Goal: Subscribe to service/newsletter

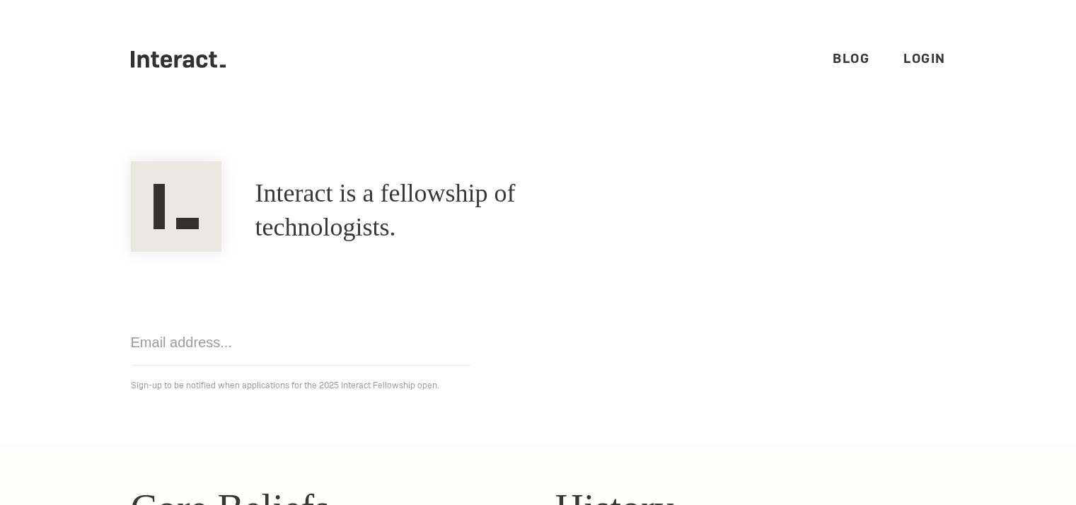
click at [453, 211] on h1 "Interact is a fellowship of technologists." at bounding box center [446, 211] width 382 height 68
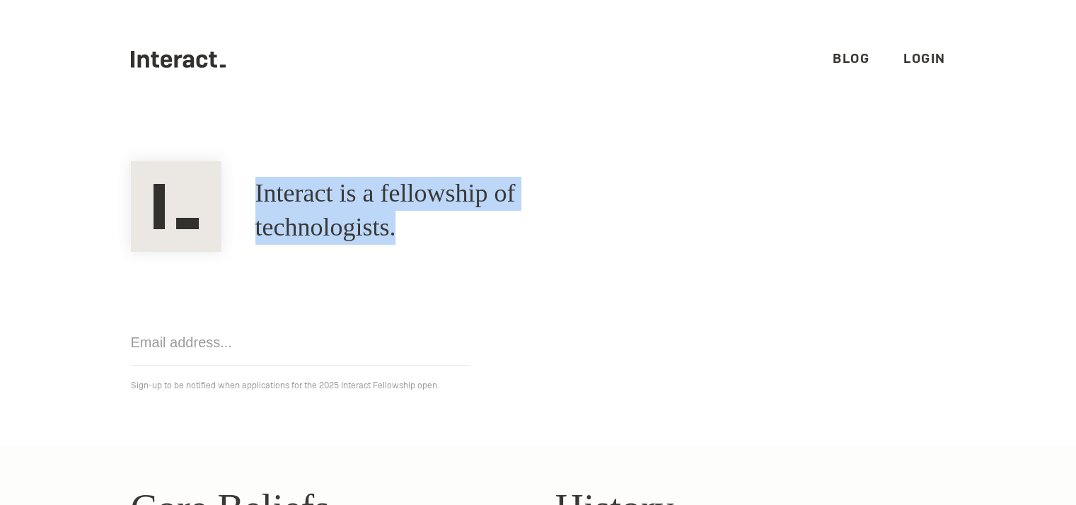
click at [453, 211] on h1 "Interact is a fellowship of technologists." at bounding box center [446, 211] width 382 height 68
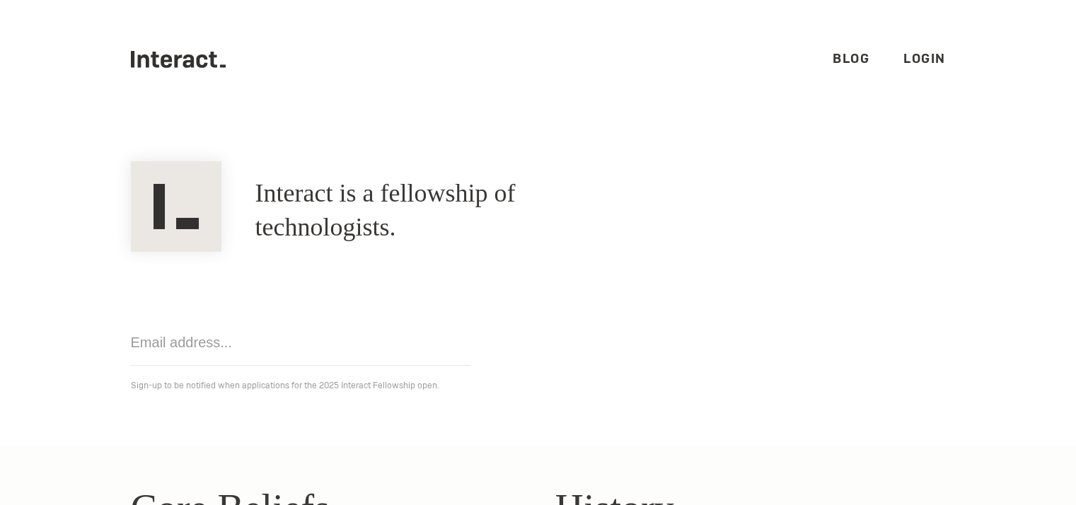
scroll to position [304, 0]
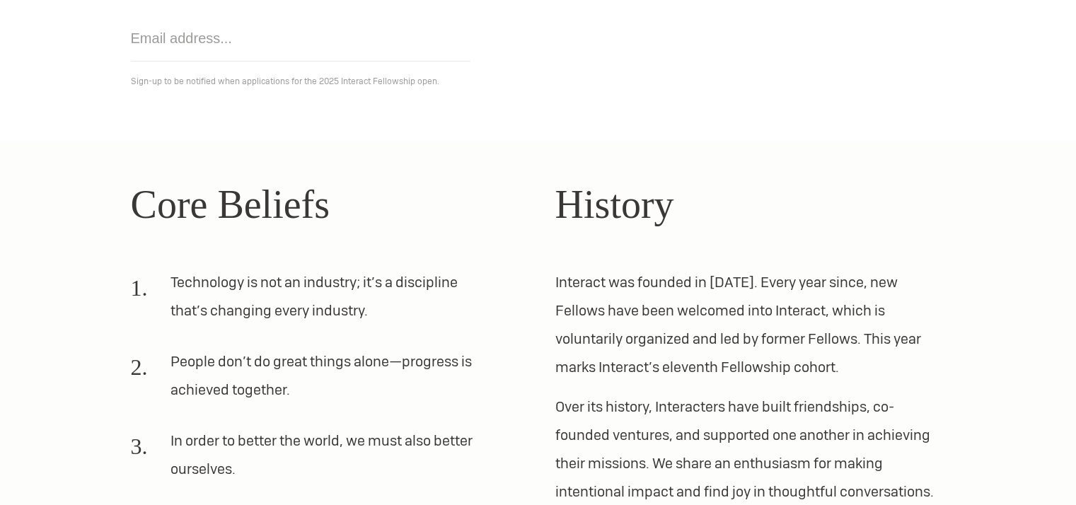
click at [340, 284] on li "Technology is not an industry; it’s a discipline that’s changing every industry." at bounding box center [309, 302] width 356 height 68
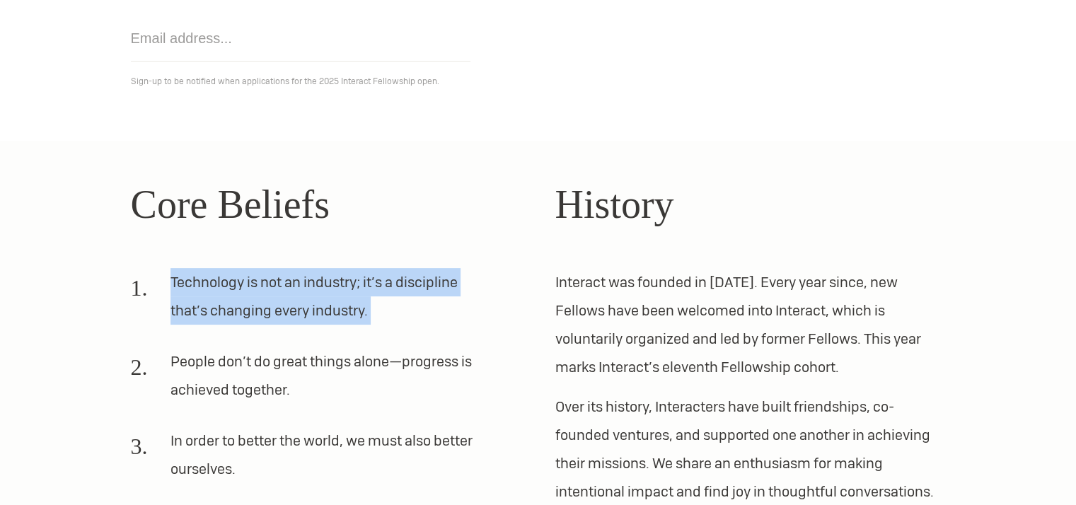
click at [340, 284] on li "Technology is not an industry; it’s a discipline that’s changing every industry." at bounding box center [309, 302] width 356 height 68
click at [387, 278] on li "Technology is not an industry; it’s a discipline that’s changing every industry." at bounding box center [309, 302] width 356 height 68
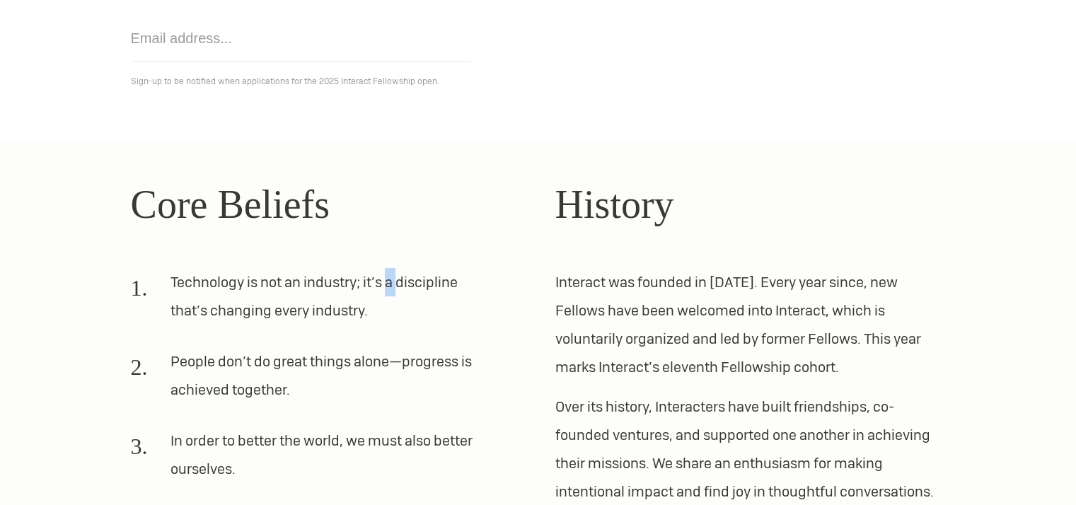
click at [387, 278] on li "Technology is not an industry; it’s a discipline that’s changing every industry." at bounding box center [309, 302] width 356 height 68
click at [535, 307] on div "Core Beliefs Technology is not an industry; it’s a discipline that’s changing e…" at bounding box center [538, 383] width 849 height 416
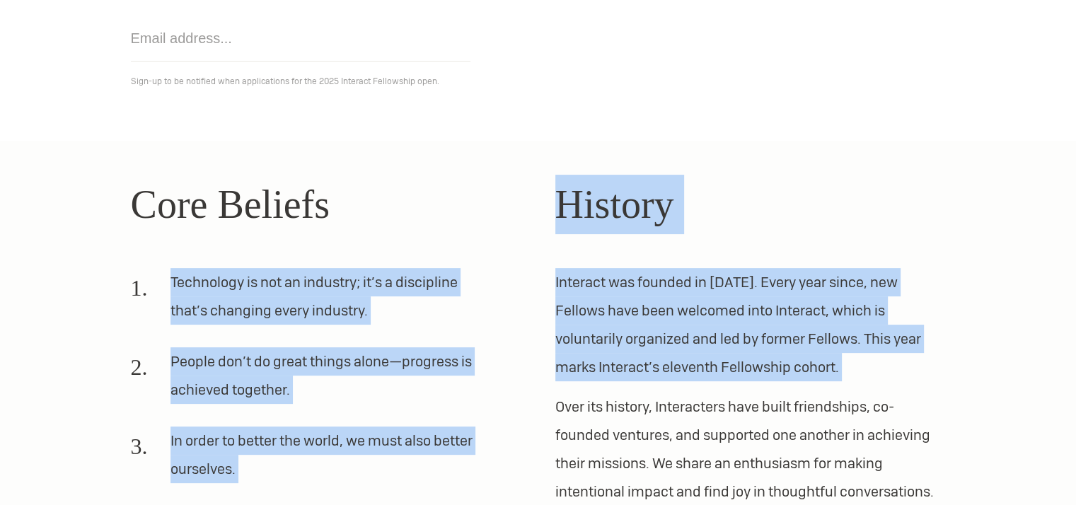
drag, startPoint x: 535, startPoint y: 307, endPoint x: 593, endPoint y: 308, distance: 58.7
click at [593, 308] on div "Core Beliefs Technology is not an industry; it’s a discipline that’s changing e…" at bounding box center [538, 383] width 849 height 416
click at [593, 308] on p "Interact was founded in [DATE]. Every year since, new Fellows have been welcome…" at bounding box center [750, 324] width 390 height 113
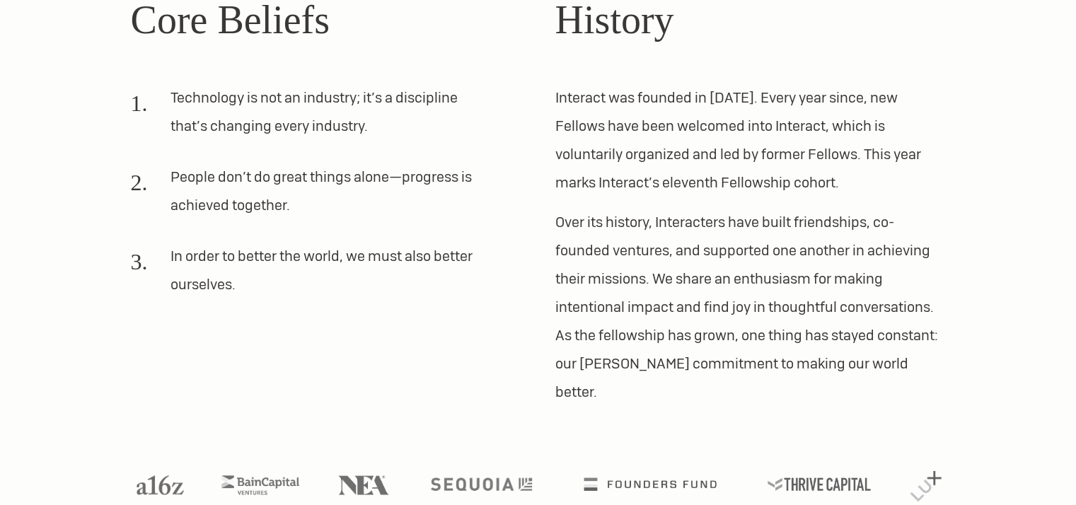
scroll to position [501, 0]
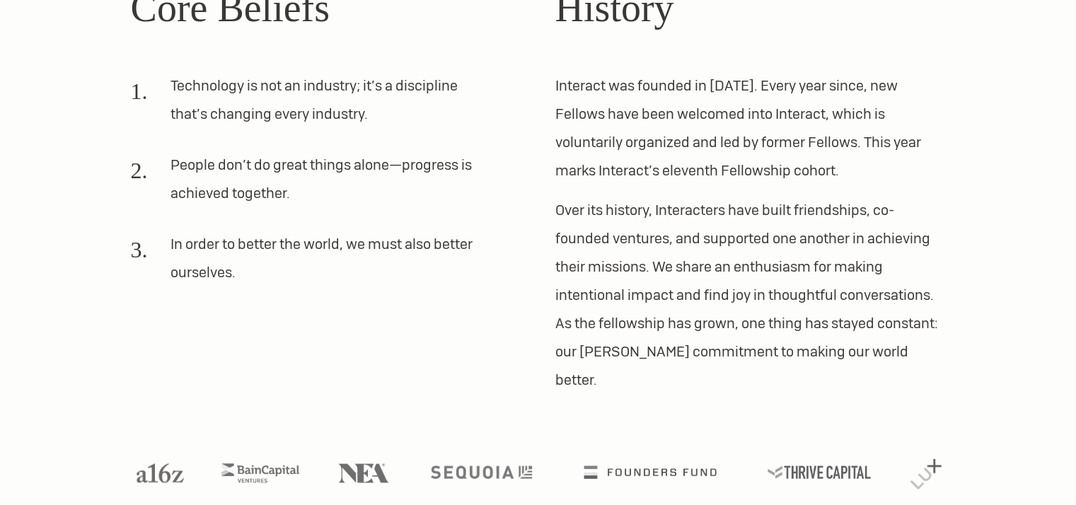
click at [396, 187] on li "People don’t do great things alone—progress is achieved together." at bounding box center [309, 185] width 356 height 68
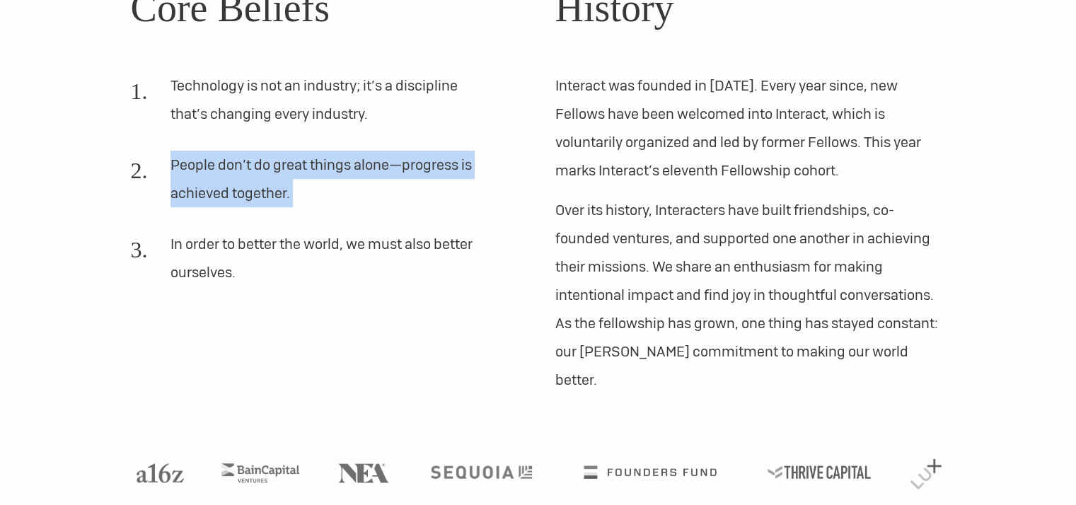
click at [396, 187] on li "People don’t do great things alone—progress is achieved together." at bounding box center [309, 185] width 356 height 68
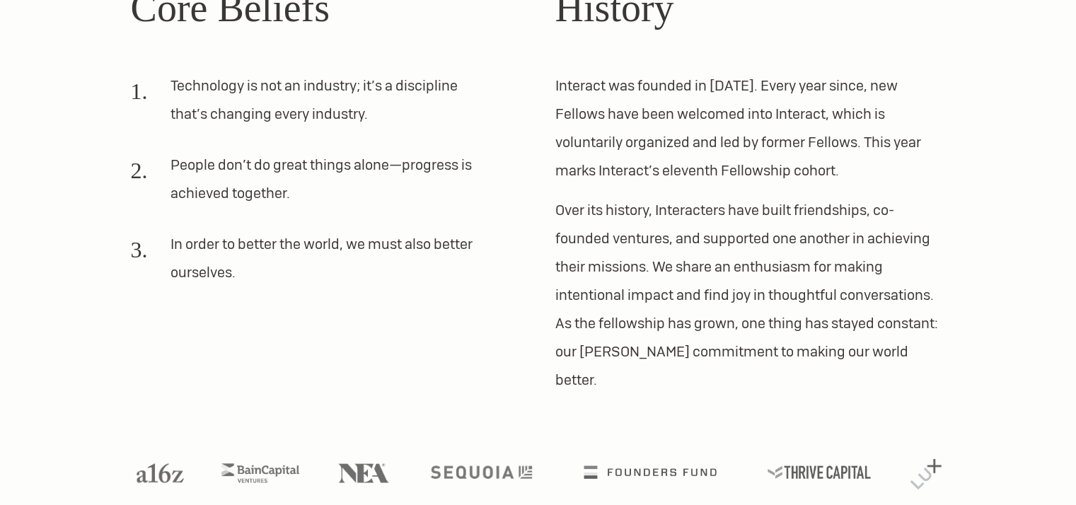
click at [363, 225] on ol "Technology is not an industry; it’s a discipline that’s changing every industry…" at bounding box center [326, 184] width 390 height 226
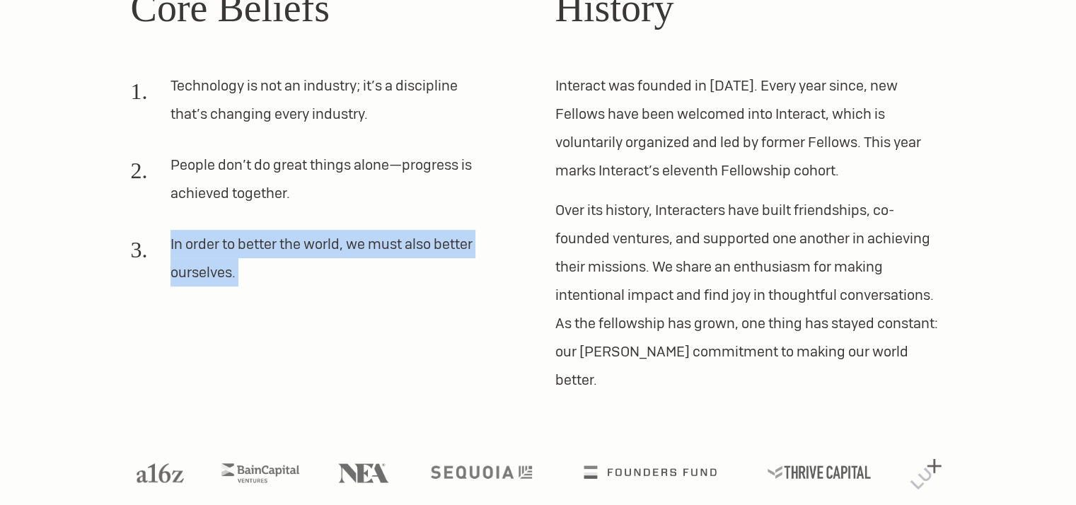
click at [363, 225] on ol "Technology is not an industry; it’s a discipline that’s changing every industry…" at bounding box center [326, 184] width 390 height 226
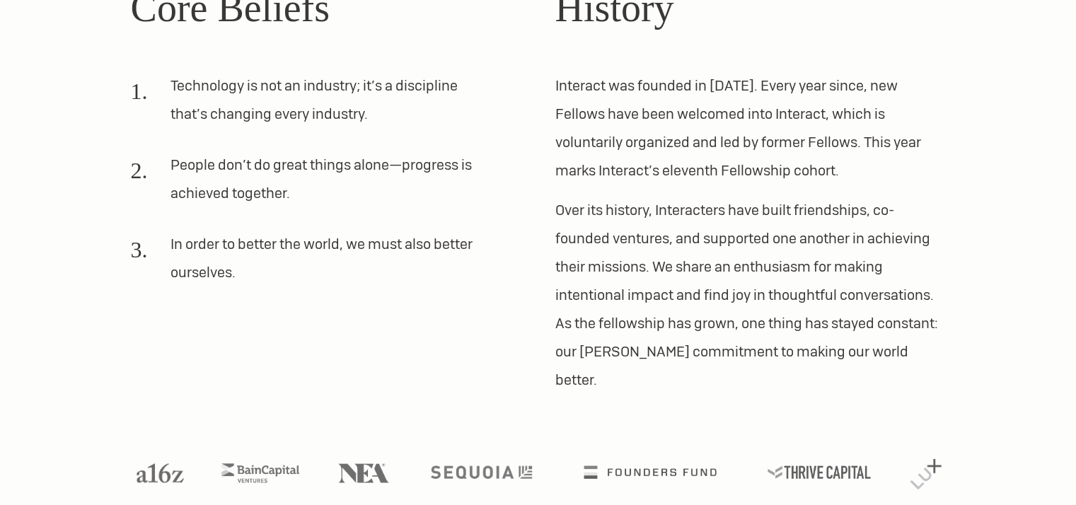
click at [569, 277] on p "Over its history, Interacters have built friendships, co-founded ventures, and …" at bounding box center [750, 295] width 390 height 198
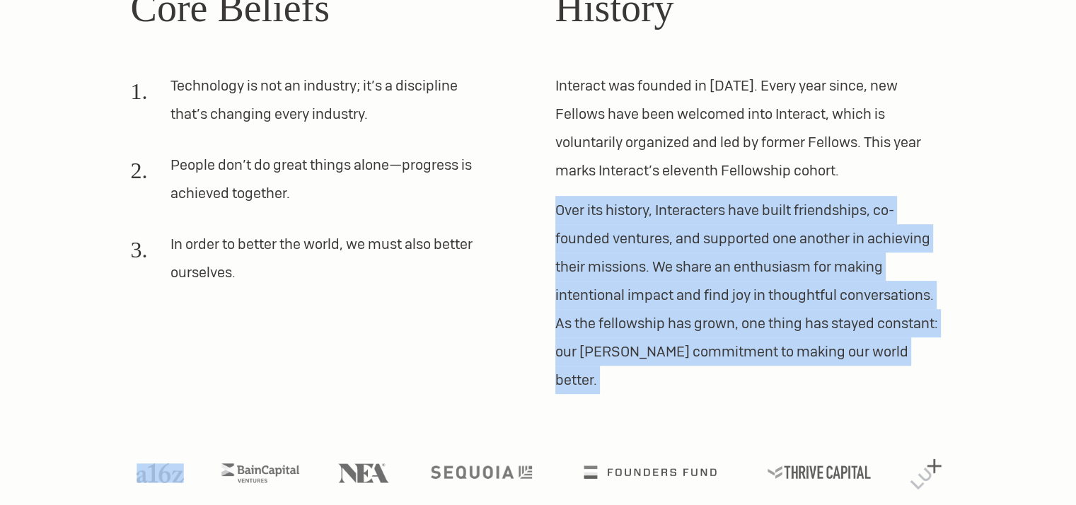
click at [569, 277] on p "Over its history, Interacters have built friendships, co-founded ventures, and …" at bounding box center [750, 295] width 390 height 198
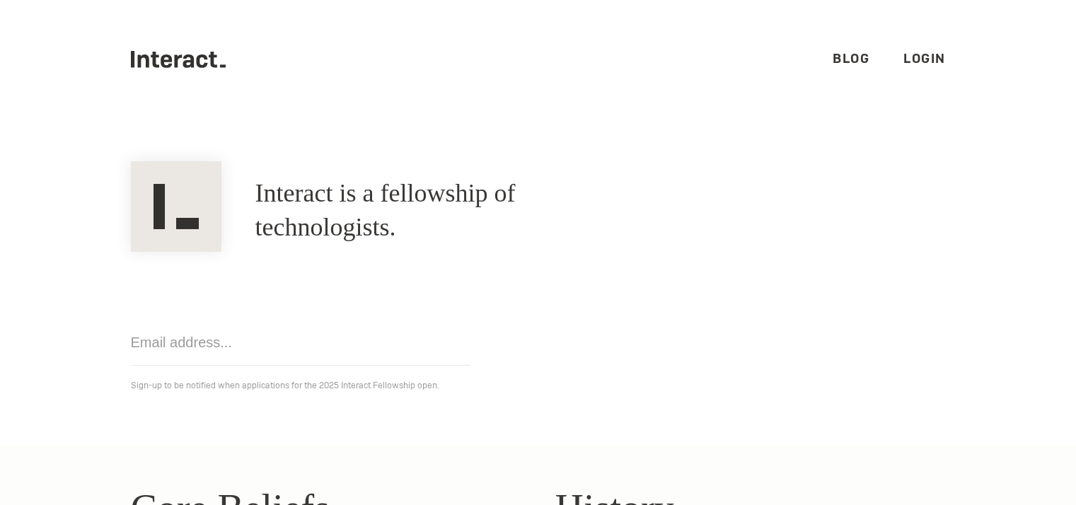
scroll to position [3, 0]
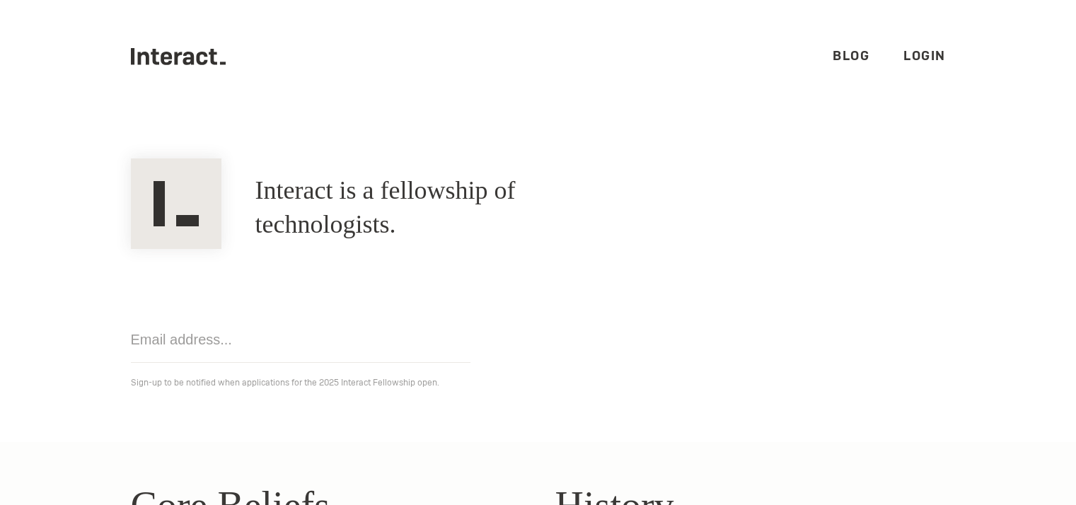
click at [272, 353] on input "email" at bounding box center [300, 340] width 339 height 46
click at [376, 306] on div "Get notified Sign-up to be notified when applications for the 2025 Interact Fel…" at bounding box center [538, 320] width 849 height 142
click at [338, 337] on input "email" at bounding box center [300, 340] width 339 height 46
type input "[EMAIL_ADDRESS][DOMAIN_NAME]"
click input "Get notified" at bounding box center [0, 0] width 0 height 0
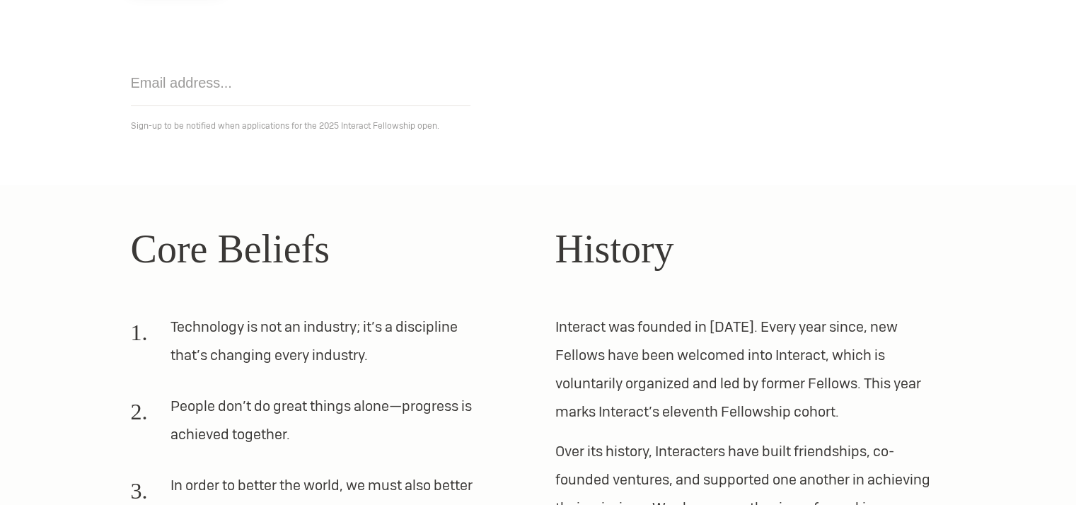
scroll to position [262, 0]
